Goal: Task Accomplishment & Management: Complete application form

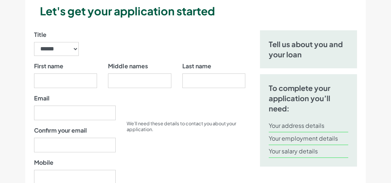
scroll to position [93, 0]
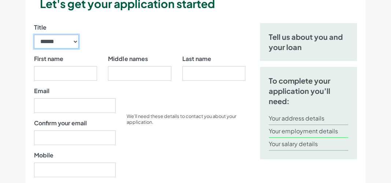
click at [69, 45] on select "****** ** *** **** ** ** ****" at bounding box center [56, 42] width 45 height 14
select select "**"
click at [34, 35] on select "****** ** *** **** ** ** ****" at bounding box center [56, 42] width 45 height 14
click at [141, 149] on div "We’ll need these details to contact you about your application." at bounding box center [185, 151] width 129 height 129
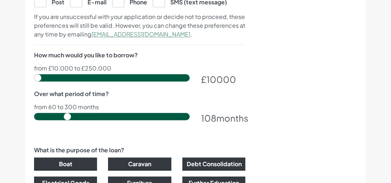
scroll to position [444, 0]
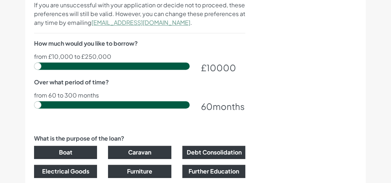
drag, startPoint x: 67, startPoint y: 102, endPoint x: 24, endPoint y: 105, distance: 42.8
type input "60"
click at [34, 105] on input "range" at bounding box center [111, 104] width 155 height 7
drag, startPoint x: 39, startPoint y: 63, endPoint x: 47, endPoint y: 63, distance: 7.7
type input "25000"
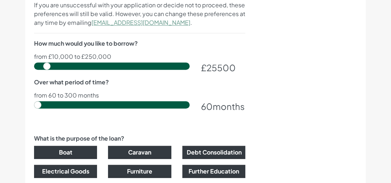
click at [47, 63] on input "range" at bounding box center [111, 66] width 155 height 7
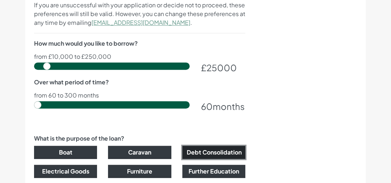
click at [236, 146] on button "Debt Consolidation" at bounding box center [213, 152] width 63 height 13
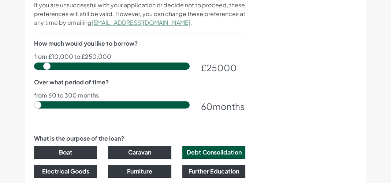
drag, startPoint x: 35, startPoint y: 102, endPoint x: 20, endPoint y: 101, distance: 15.0
click at [34, 101] on input "range" at bounding box center [111, 104] width 155 height 7
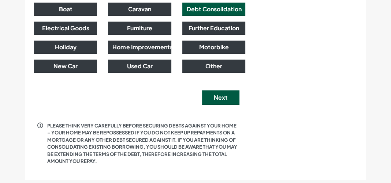
scroll to position [588, 0]
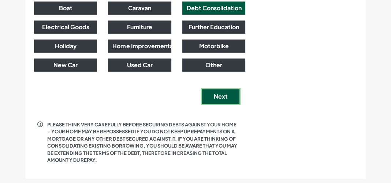
click at [233, 99] on button "Next" at bounding box center [220, 96] width 37 height 15
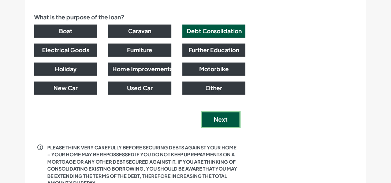
scroll to position [0, 0]
